Goal: Navigation & Orientation: Find specific page/section

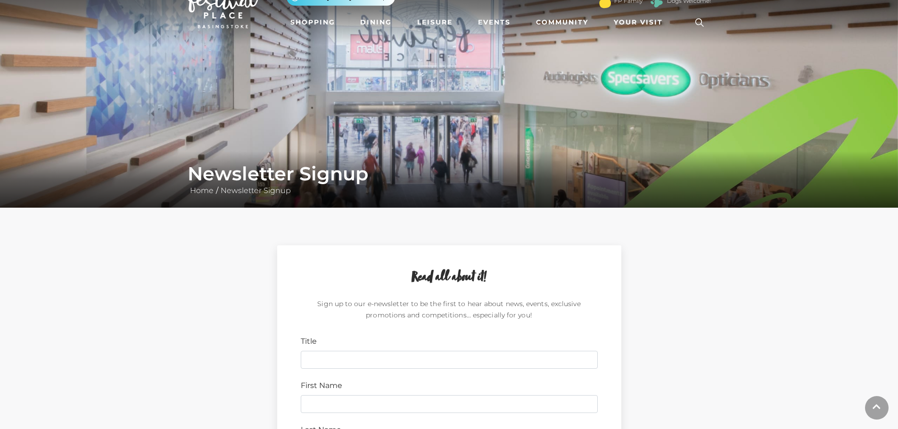
scroll to position [157, 0]
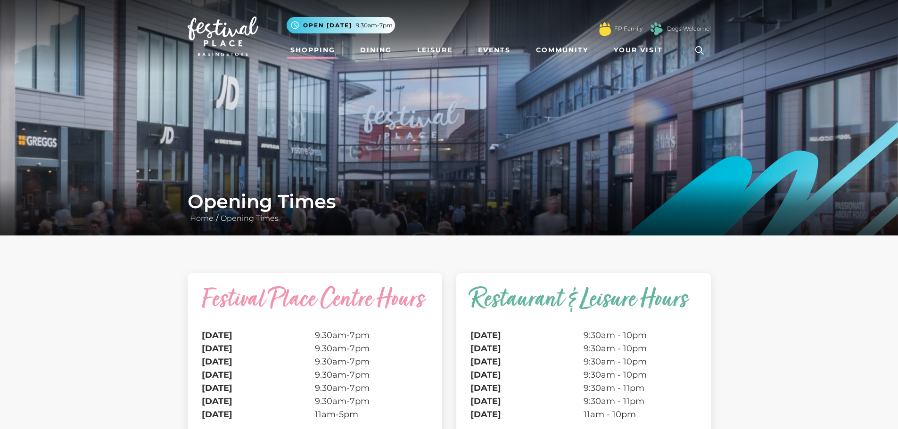
click at [315, 50] on link "Shopping" at bounding box center [313, 49] width 52 height 17
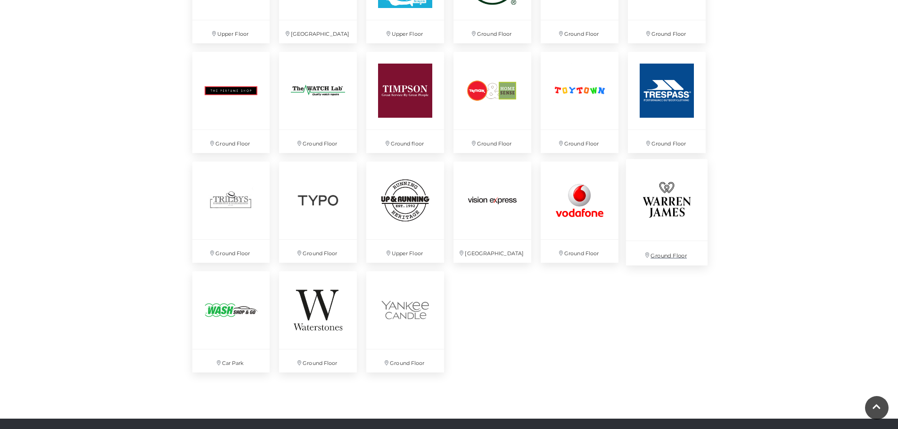
scroll to position [2435, 0]
